Goal: Information Seeking & Learning: Learn about a topic

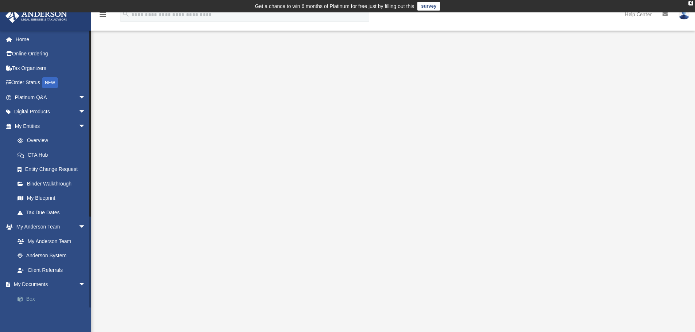
click at [29, 300] on link "Box" at bounding box center [53, 299] width 86 height 15
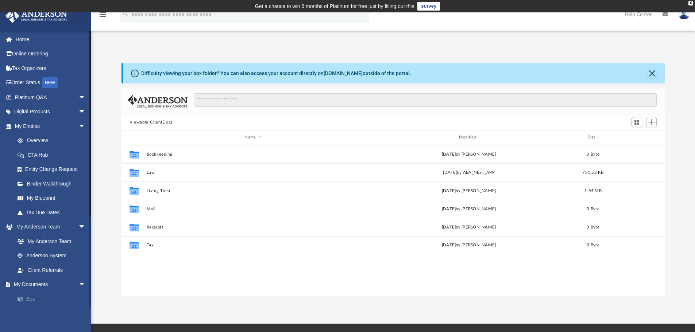
scroll to position [161, 538]
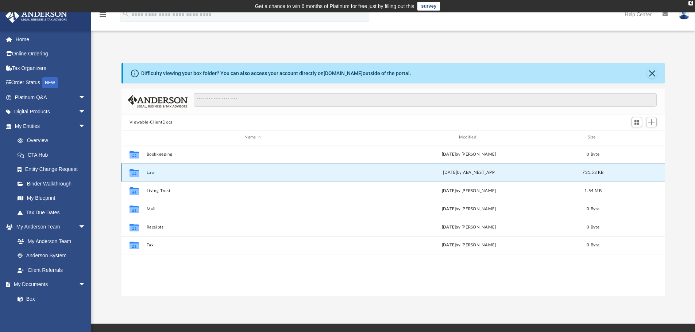
click at [151, 170] on button "Law" at bounding box center [252, 172] width 213 height 5
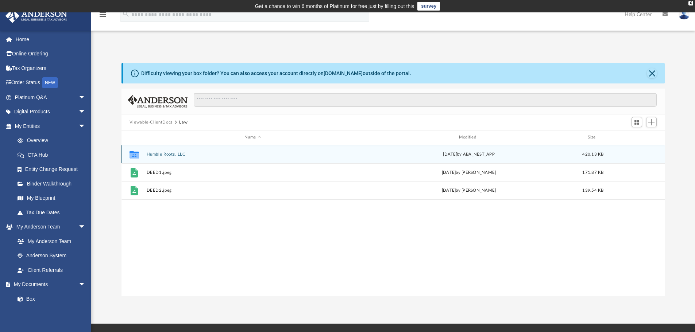
click at [161, 155] on button "Humble Roots, LLC" at bounding box center [252, 154] width 213 height 5
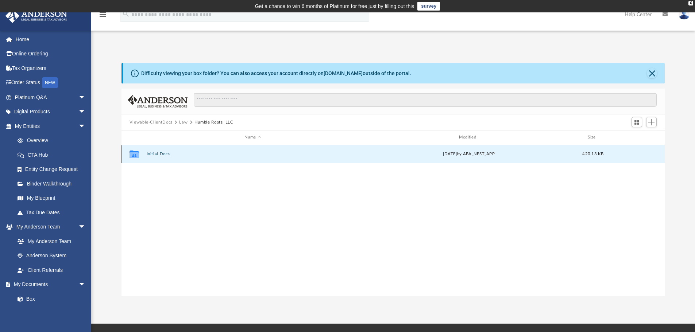
click at [161, 155] on button "Initial Docs" at bounding box center [252, 154] width 213 height 5
click at [161, 155] on button "Humble Roots, LLC - Filed Articles.pdf" at bounding box center [252, 154] width 213 height 5
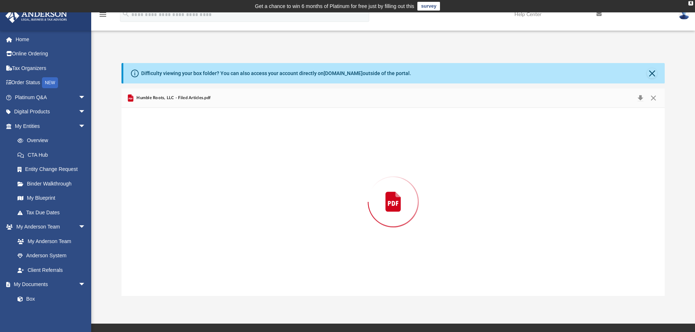
click at [161, 155] on div "Preview" at bounding box center [394, 202] width 544 height 188
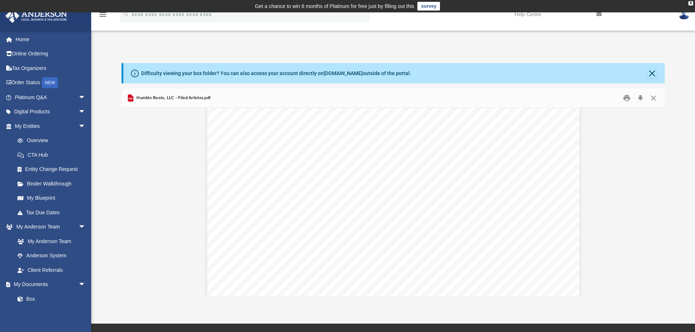
scroll to position [506, 0]
click at [641, 96] on button "Download" at bounding box center [640, 98] width 13 height 11
click at [31, 83] on link "Order Status NEW" at bounding box center [51, 83] width 92 height 15
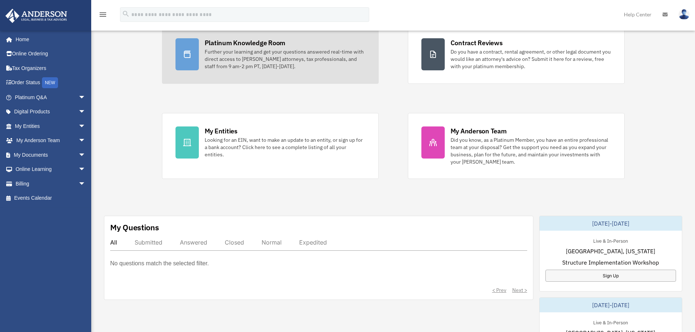
scroll to position [75, 0]
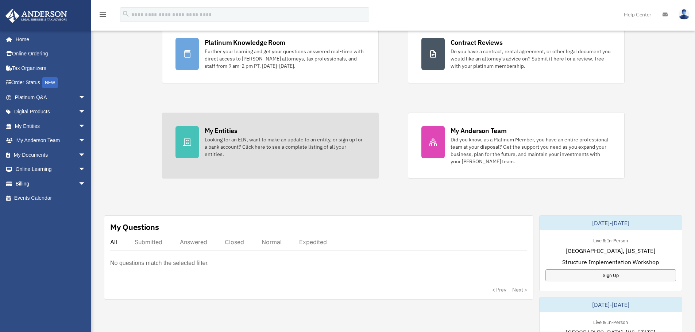
click at [249, 140] on div "Looking for an EIN, want to make an update to an entity, or sign up for a bank …" at bounding box center [285, 147] width 161 height 22
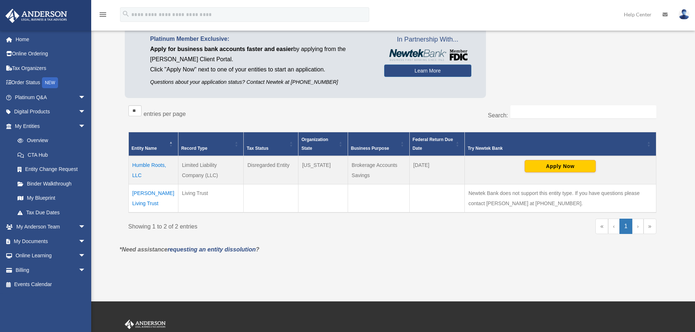
scroll to position [69, 0]
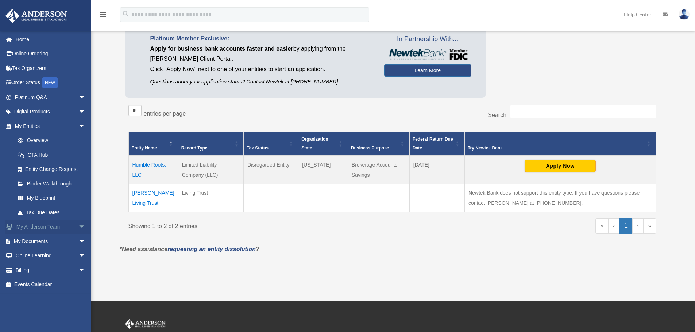
click at [78, 226] on span "arrow_drop_down" at bounding box center [85, 227] width 15 height 15
click at [62, 242] on link "My Anderson Team" at bounding box center [53, 241] width 86 height 15
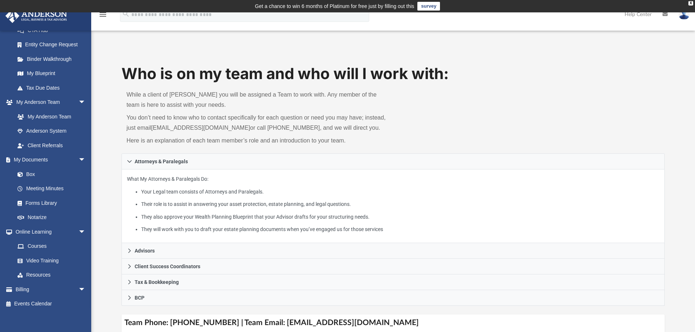
scroll to position [125, 0]
click at [45, 303] on link "Events Calendar" at bounding box center [51, 304] width 92 height 15
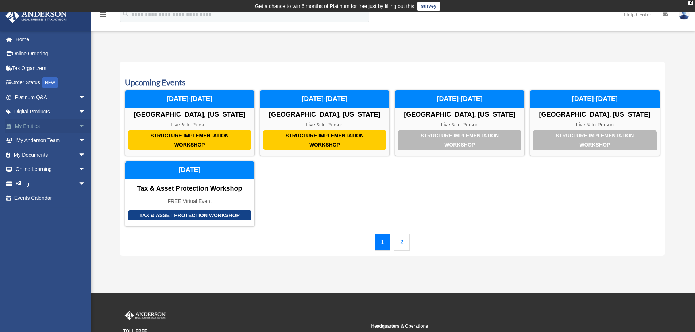
click at [78, 126] on span "arrow_drop_down" at bounding box center [85, 126] width 15 height 15
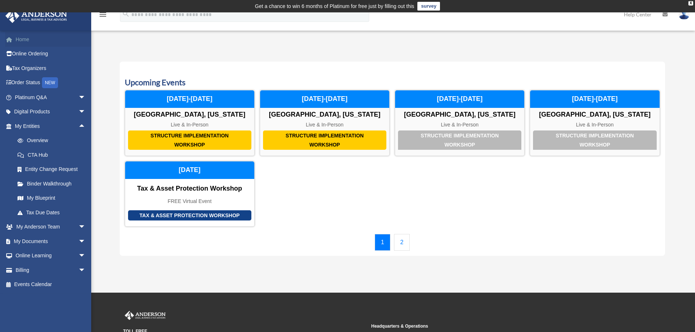
click at [20, 41] on link "Home" at bounding box center [51, 39] width 92 height 15
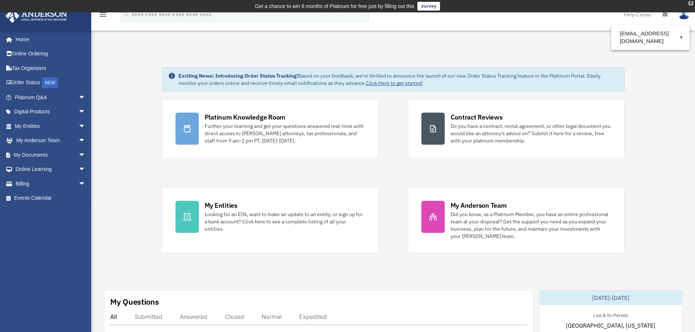
click at [691, 3] on div "X" at bounding box center [691, 3] width 5 height 4
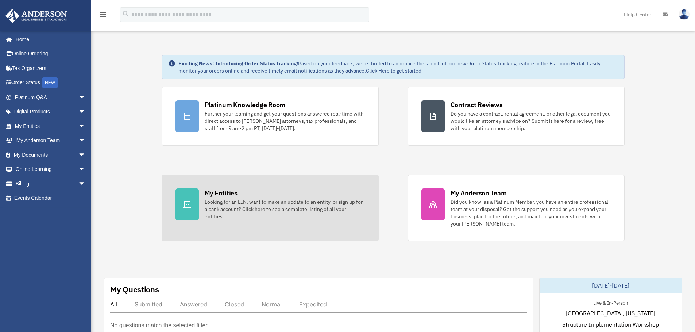
click at [198, 203] on div at bounding box center [187, 205] width 23 height 32
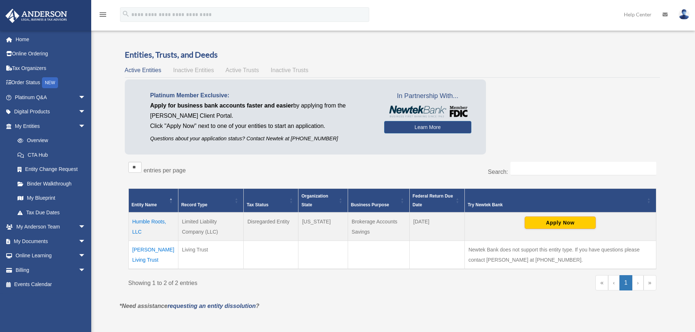
click at [154, 222] on td "Humble Roots, LLC" at bounding box center [153, 227] width 50 height 28
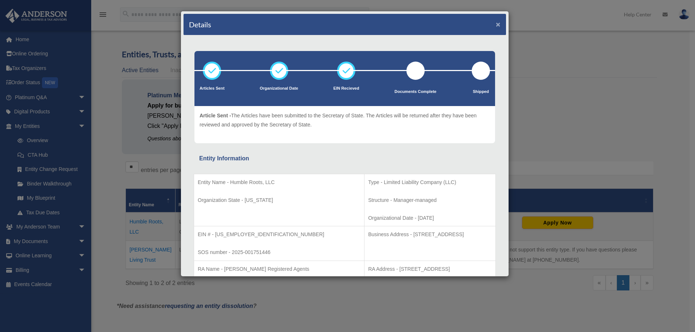
click at [496, 26] on button "×" at bounding box center [498, 24] width 5 height 8
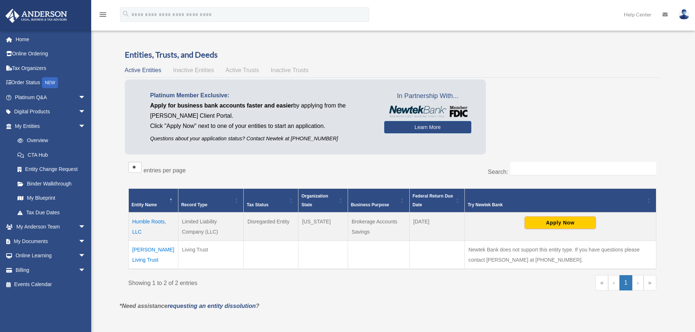
click at [151, 248] on td "[PERSON_NAME] Living Trust" at bounding box center [153, 255] width 50 height 28
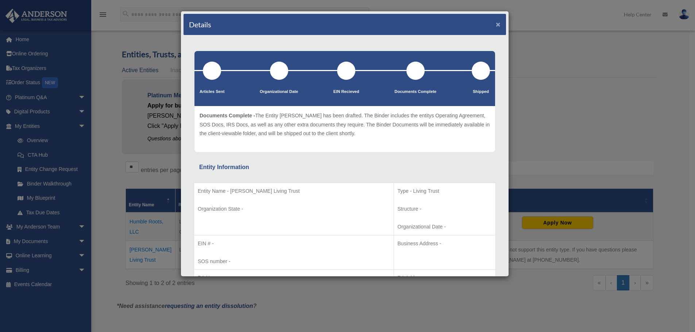
click at [496, 27] on button "×" at bounding box center [498, 24] width 5 height 8
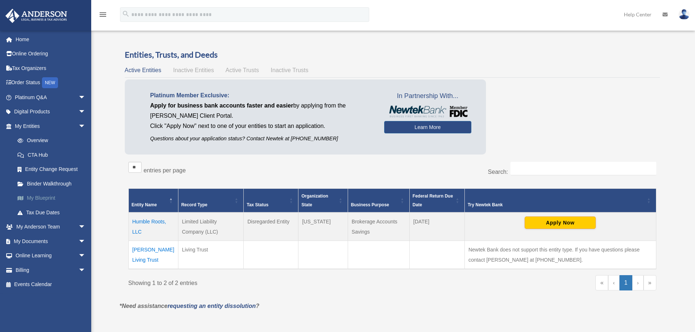
click at [43, 194] on link "My Blueprint" at bounding box center [53, 198] width 86 height 15
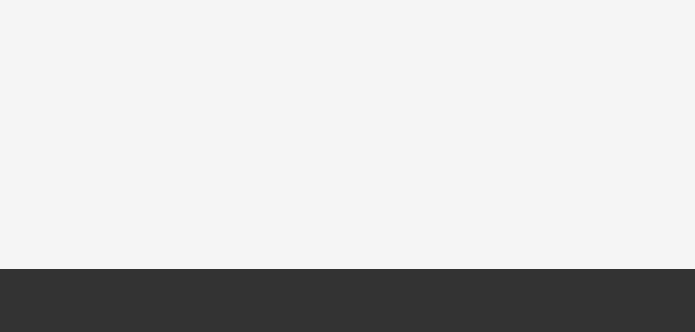
scroll to position [70, 0]
